Goal: Check status: Check status

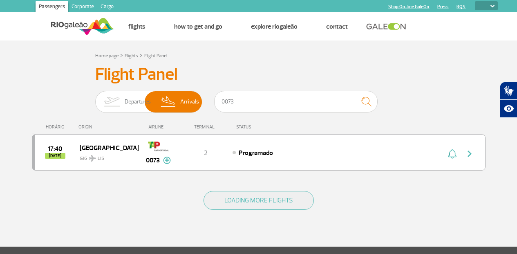
select select
click at [467, 154] on img "button" at bounding box center [470, 154] width 10 height 10
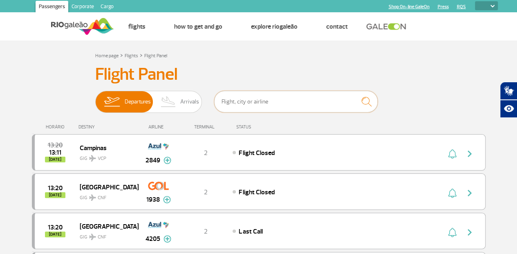
click at [296, 98] on input "text" at bounding box center [295, 102] width 163 height 22
type input "0073"
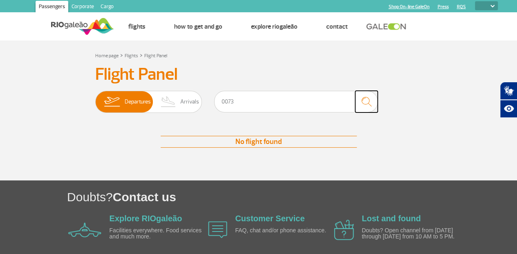
click at [365, 104] on img "submit" at bounding box center [366, 101] width 18 height 17
click at [369, 98] on img "submit" at bounding box center [366, 101] width 18 height 17
click at [191, 99] on span "Arrivals" at bounding box center [189, 101] width 19 height 21
click at [95, 98] on input "Departures Arrivals" at bounding box center [95, 98] width 0 height 0
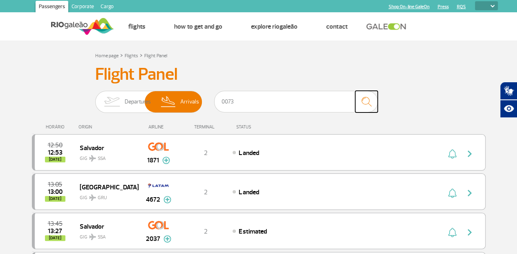
click at [368, 103] on img "submit" at bounding box center [366, 101] width 18 height 17
click at [263, 104] on input "0073" at bounding box center [295, 102] width 163 height 22
